Goal: Book appointment/travel/reservation

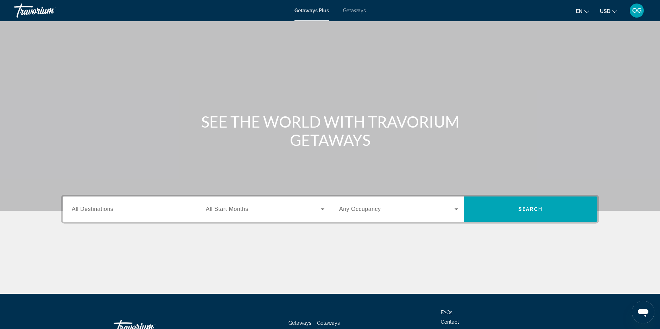
click at [359, 10] on span "Getaways" at bounding box center [354, 11] width 23 height 6
click at [114, 206] on input "Destination All Destinations" at bounding box center [131, 209] width 119 height 8
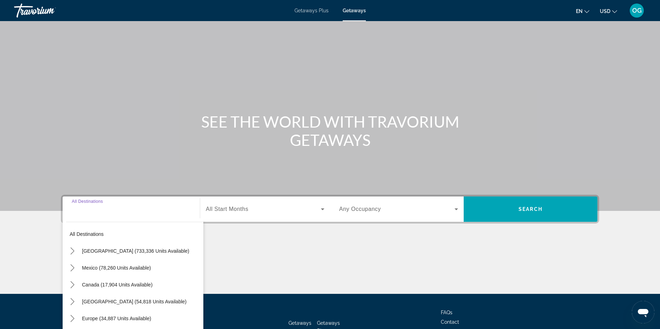
scroll to position [51, 0]
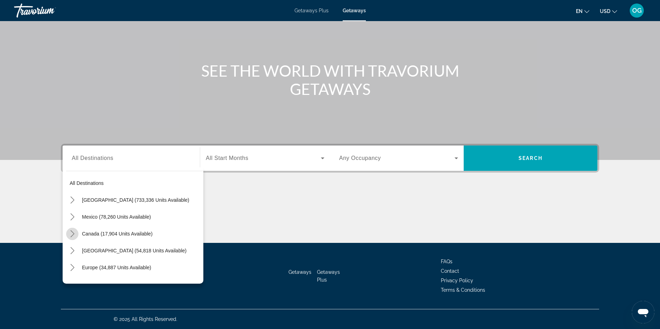
click at [77, 234] on mat-icon "Toggle Canada (17,904 units available) submenu" at bounding box center [72, 234] width 12 height 12
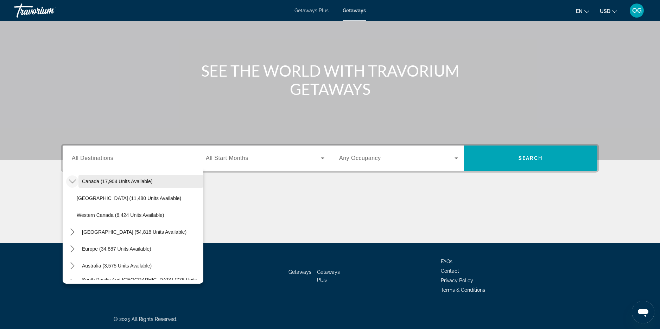
scroll to position [35, 0]
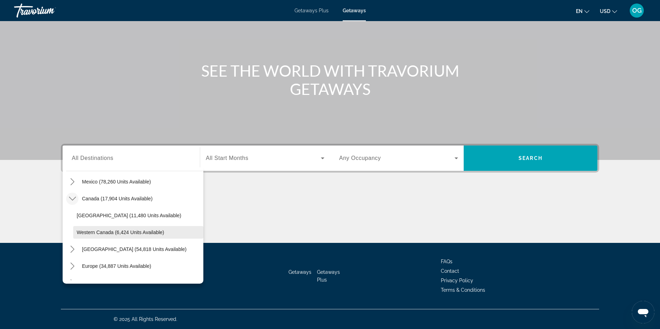
click at [115, 233] on span "Western Canada (6,424 units available)" at bounding box center [121, 233] width 88 height 6
type input "**********"
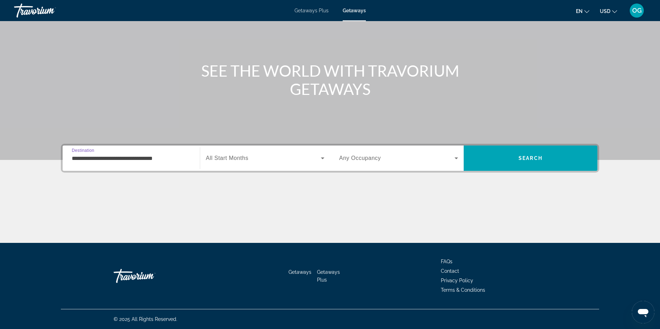
click at [260, 159] on span "Search widget" at bounding box center [263, 158] width 115 height 8
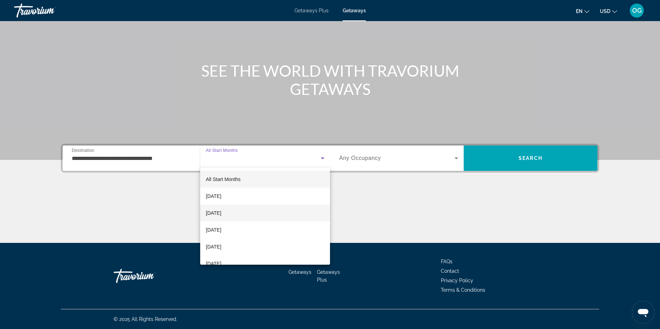
click at [221, 216] on span "[DATE]" at bounding box center [213, 213] width 15 height 8
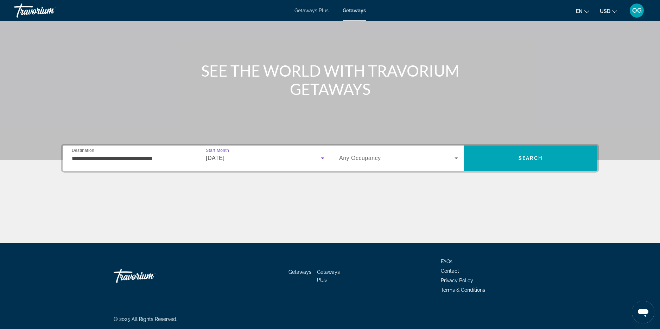
click at [390, 161] on span "Search widget" at bounding box center [396, 158] width 115 height 8
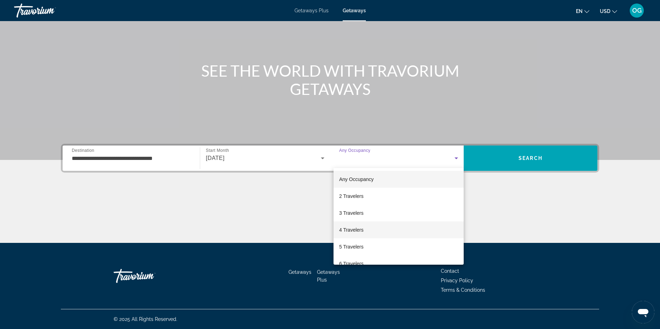
click at [353, 226] on mat-option "4 Travelers" at bounding box center [398, 230] width 130 height 17
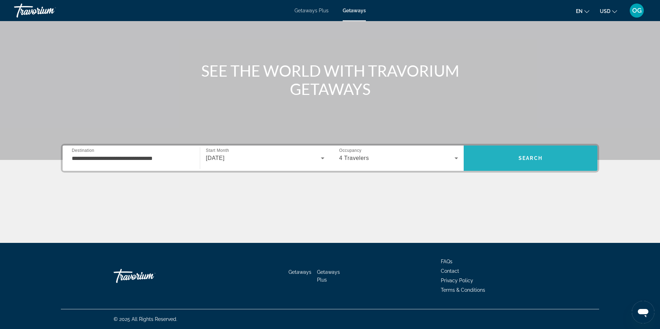
click at [524, 166] on span "Search" at bounding box center [531, 158] width 134 height 17
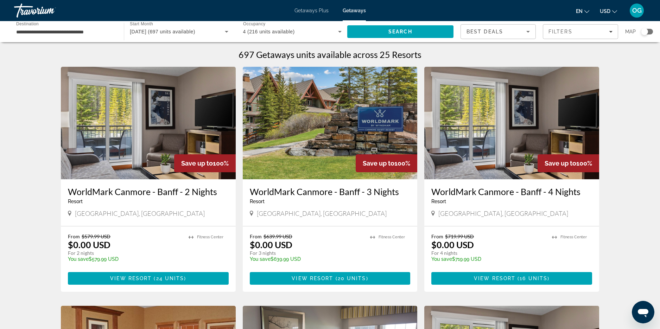
click at [392, 168] on div "Save up to 100%" at bounding box center [387, 163] width 62 height 18
click at [612, 8] on mat-icon "Change currency" at bounding box center [614, 10] width 5 height 5
click at [592, 46] on button "CAD (Can$)" at bounding box center [594, 46] width 35 height 9
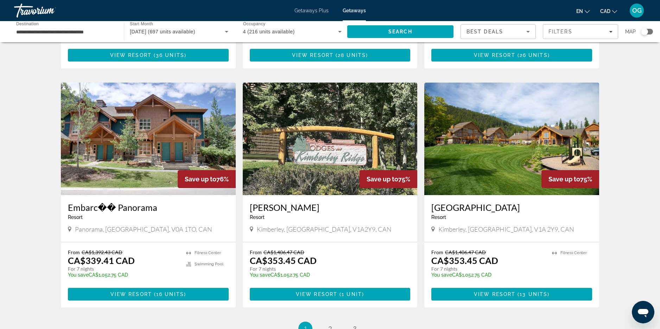
scroll to position [809, 0]
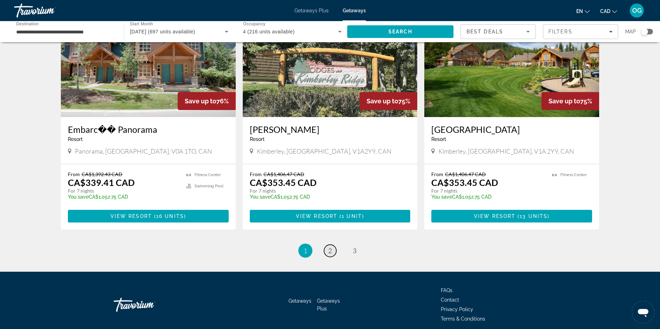
click at [334, 245] on link "page 2" at bounding box center [330, 251] width 12 height 12
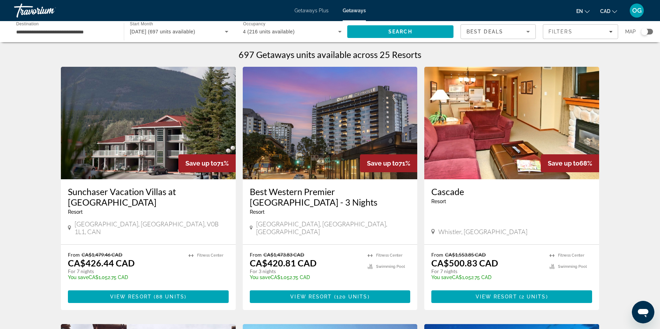
click at [103, 32] on input "**********" at bounding box center [65, 32] width 98 height 8
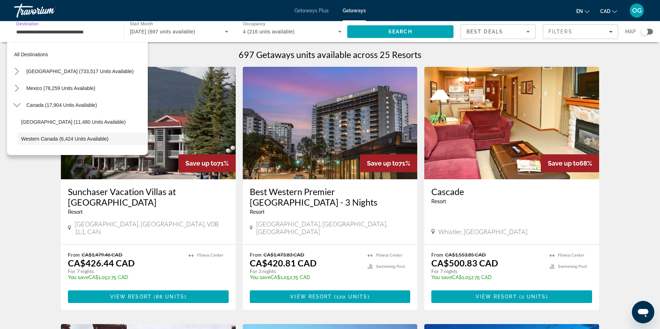
scroll to position [42, 0]
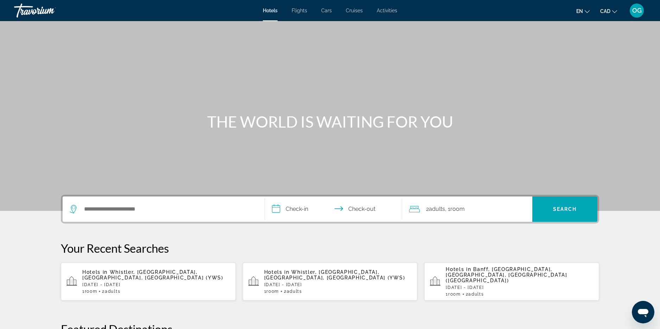
scroll to position [35, 0]
